Goal: Transaction & Acquisition: Download file/media

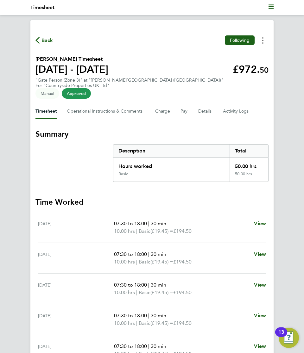
click at [263, 41] on circle "Timesheets Menu" at bounding box center [262, 40] width 1 height 1
click at [208, 57] on link "Download timesheet" at bounding box center [230, 54] width 76 height 13
click at [264, 43] on button "Timesheets Menu" at bounding box center [262, 40] width 11 height 10
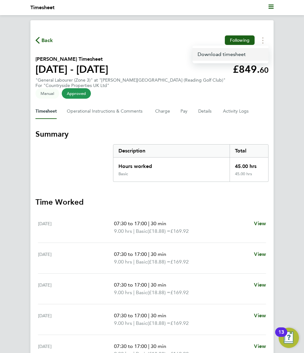
click at [220, 55] on link "Download timesheet" at bounding box center [230, 54] width 76 height 13
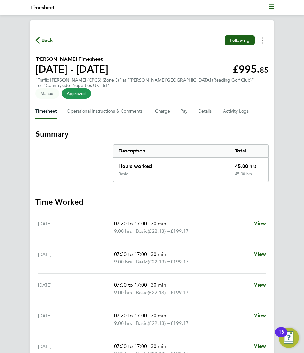
click at [261, 40] on button "Timesheets Menu" at bounding box center [262, 40] width 11 height 10
click at [221, 56] on link "Download timesheet" at bounding box center [230, 54] width 76 height 13
click at [264, 42] on button "Timesheets Menu" at bounding box center [262, 40] width 11 height 10
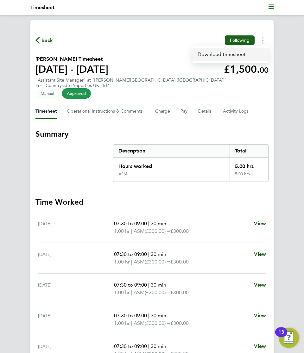
click at [226, 54] on link "Download timesheet" at bounding box center [230, 54] width 76 height 13
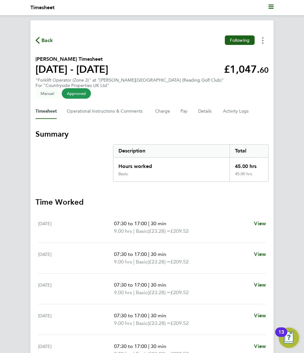
click at [263, 44] on button "Timesheets Menu" at bounding box center [262, 40] width 11 height 10
click at [217, 54] on link "Download timesheet" at bounding box center [230, 54] width 76 height 13
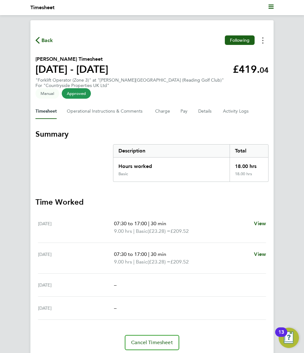
click at [263, 42] on icon "Timesheets Menu" at bounding box center [262, 40] width 1 height 6
click at [219, 59] on link "Download timesheet" at bounding box center [230, 54] width 76 height 13
